Goal: Task Accomplishment & Management: Manage account settings

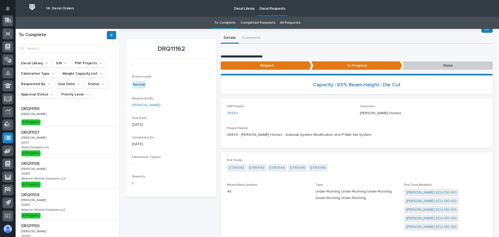
click at [94, 136] on div "DRQ11137 DRQ11137 [PERSON_NAME] [PERSON_NAME] 26117 26117 Steel Dynamics Inc St…" at bounding box center [68, 141] width 104 height 31
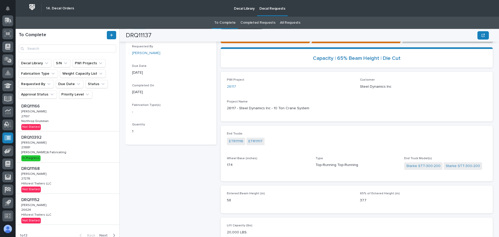
scroll to position [187, 0]
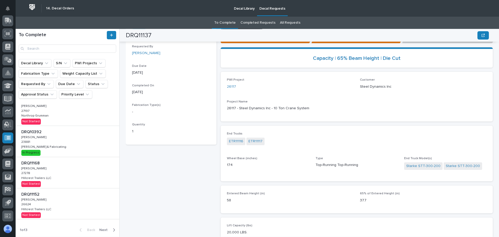
click at [113, 229] on icon "button" at bounding box center [114, 229] width 2 height 5
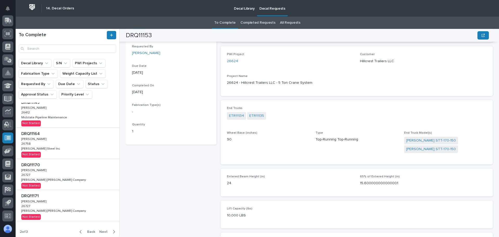
scroll to position [194, 0]
drag, startPoint x: 104, startPoint y: 229, endPoint x: 104, endPoint y: 223, distance: 5.2
click at [104, 229] on span "Next" at bounding box center [104, 229] width 11 height 5
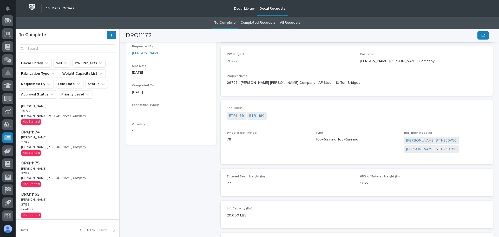
click at [90, 230] on span "Back" at bounding box center [89, 229] width 11 height 5
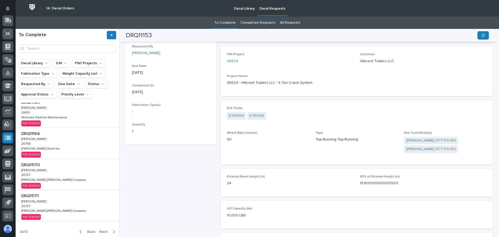
scroll to position [194, 0]
click at [88, 229] on span "Back" at bounding box center [89, 229] width 11 height 5
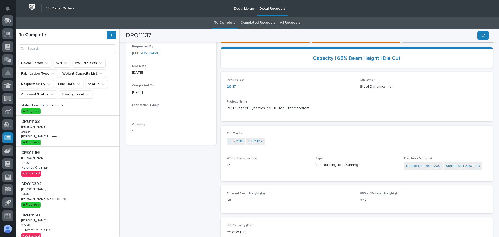
scroll to position [109, 0]
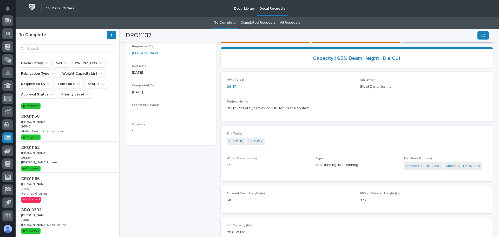
click at [85, 164] on div "DRQ11162 DRQ11162 [PERSON_NAME] [PERSON_NAME] 26834 26834 [PERSON_NAME] Homes […" at bounding box center [68, 156] width 104 height 31
